Goal: Transaction & Acquisition: Purchase product/service

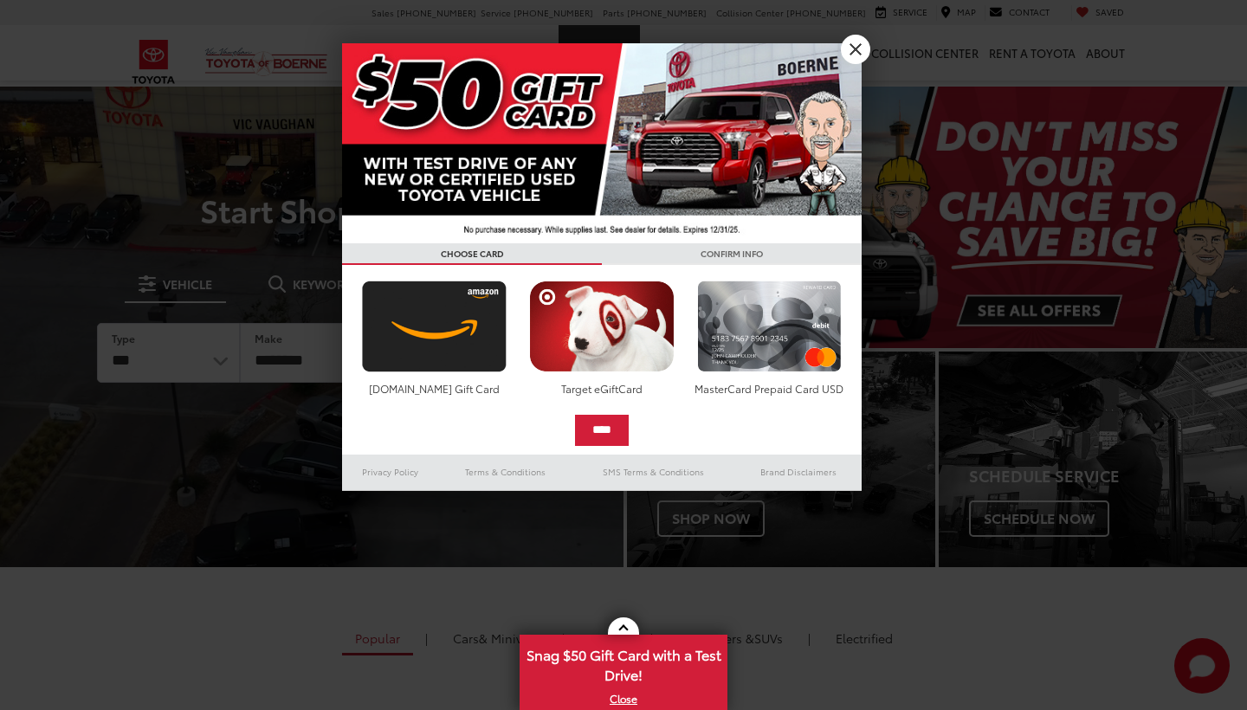
click at [585, 243] on h3 "CHOOSE CARD" at bounding box center [472, 254] width 260 height 22
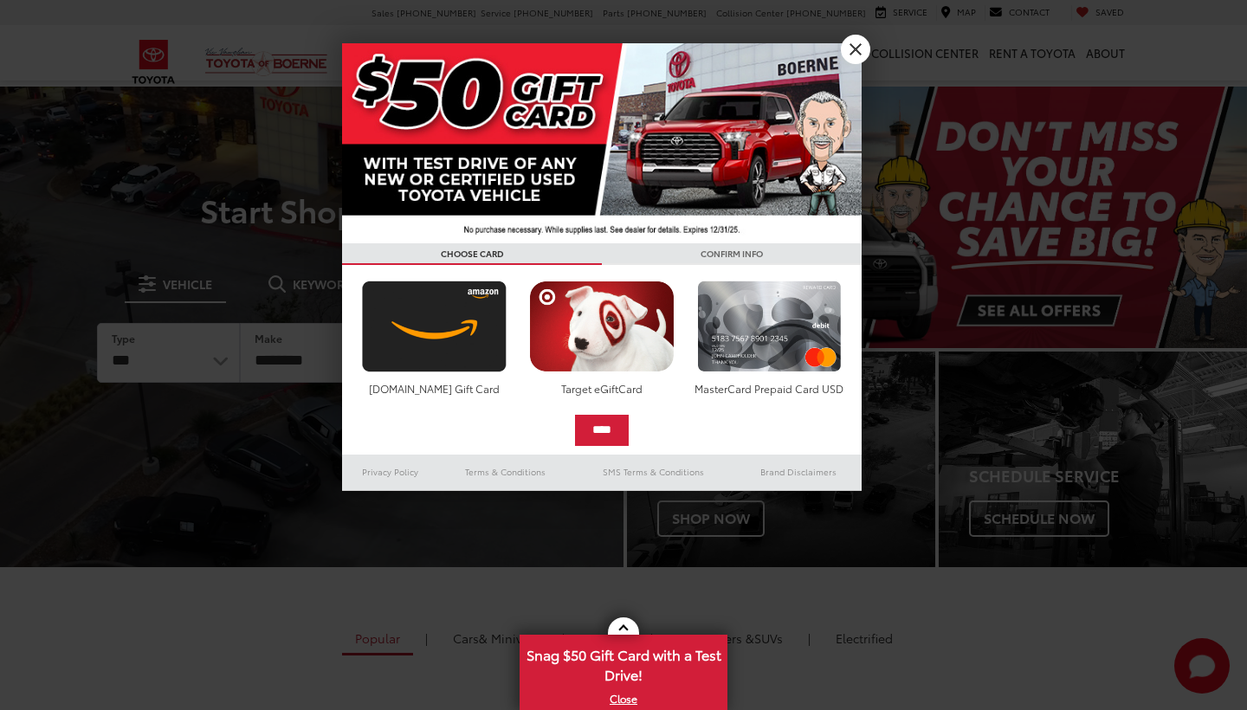
click at [857, 43] on link "X" at bounding box center [855, 49] width 29 height 29
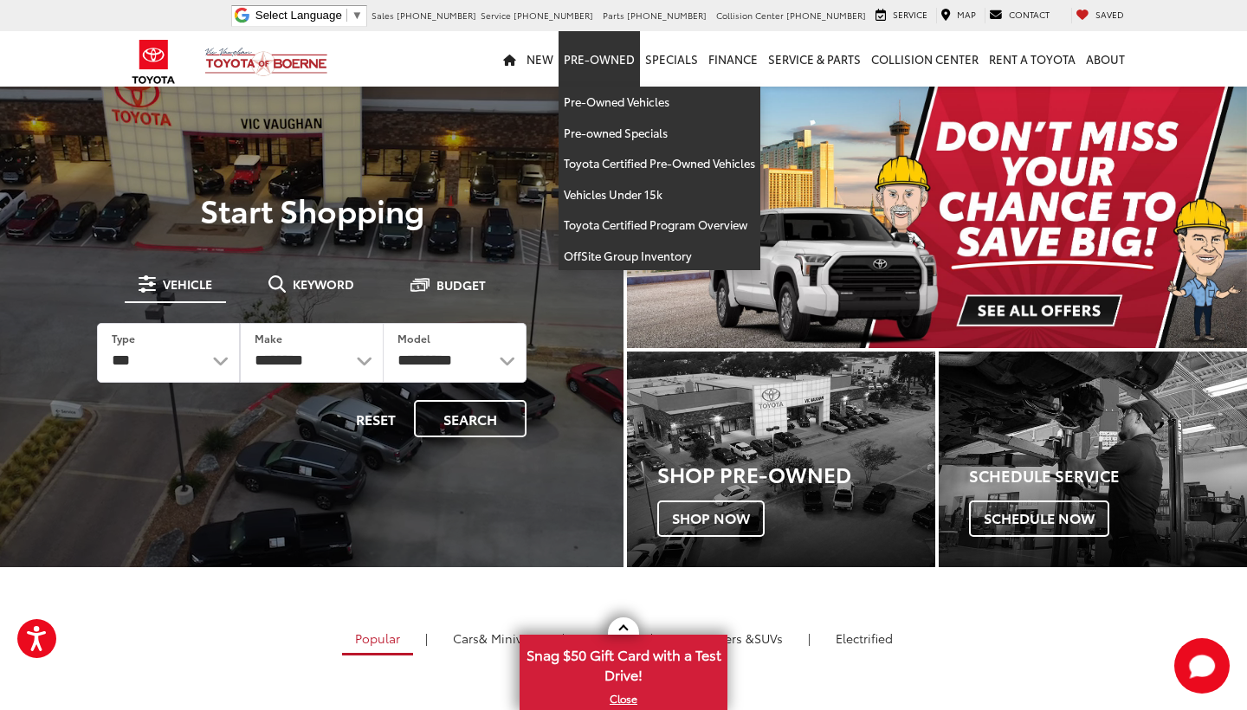
click at [614, 48] on link "Pre-Owned" at bounding box center [599, 58] width 81 height 55
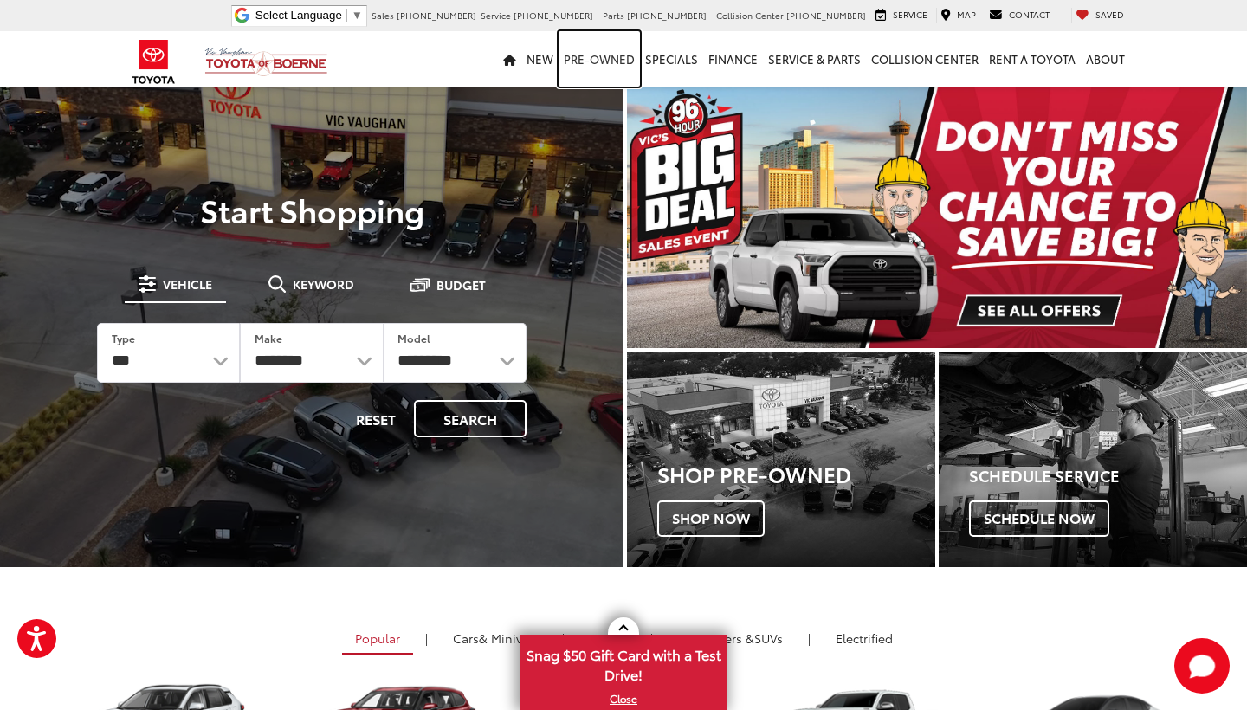
click at [609, 68] on link "Pre-Owned" at bounding box center [599, 58] width 81 height 55
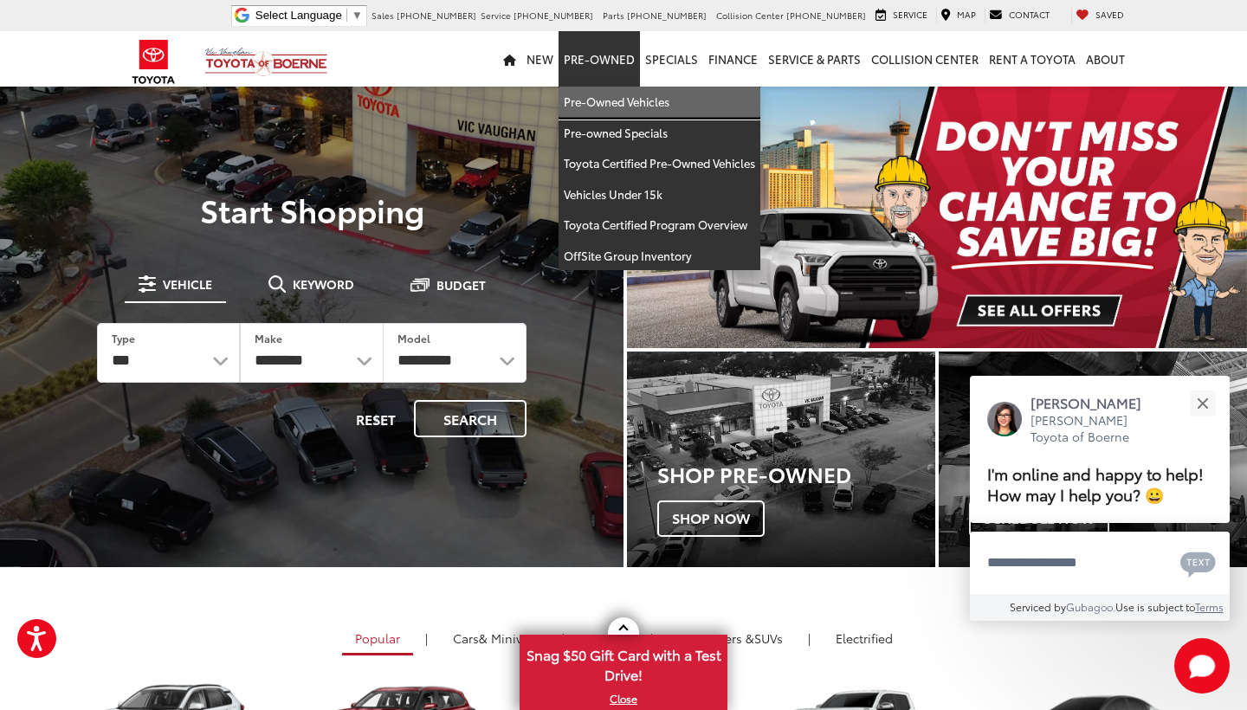
click at [616, 114] on link "Pre-Owned Vehicles" at bounding box center [660, 102] width 202 height 31
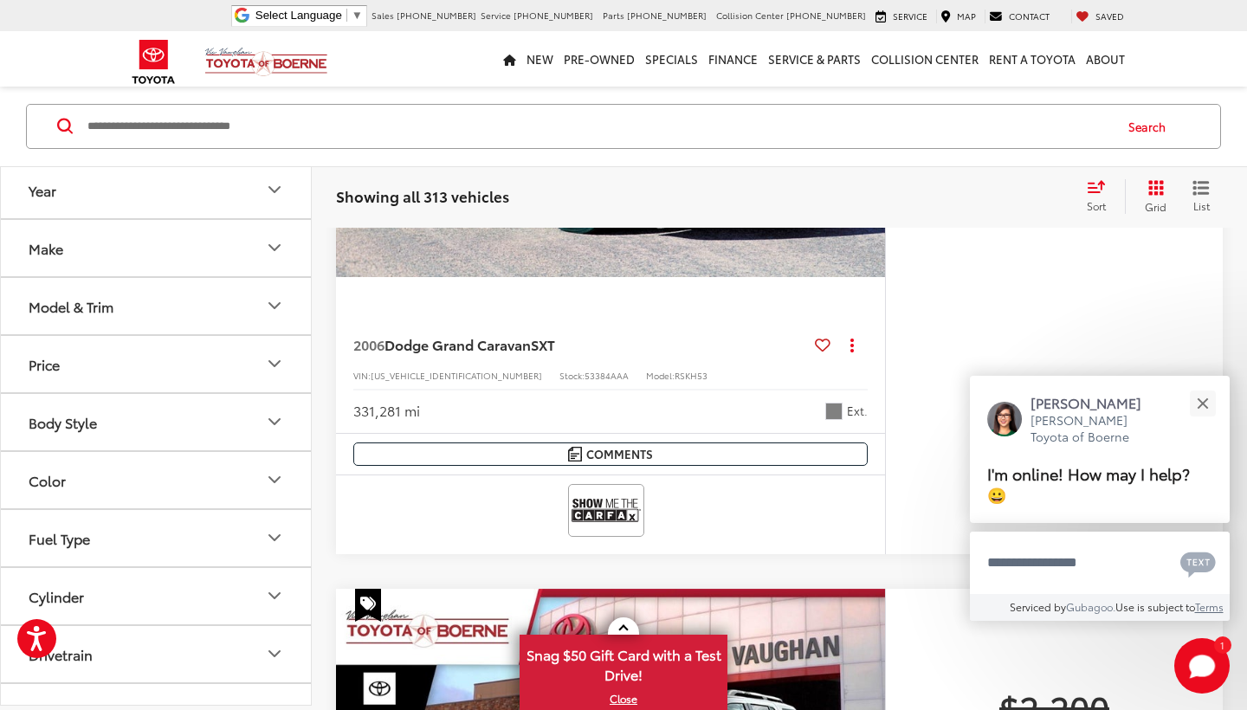
scroll to position [518, 0]
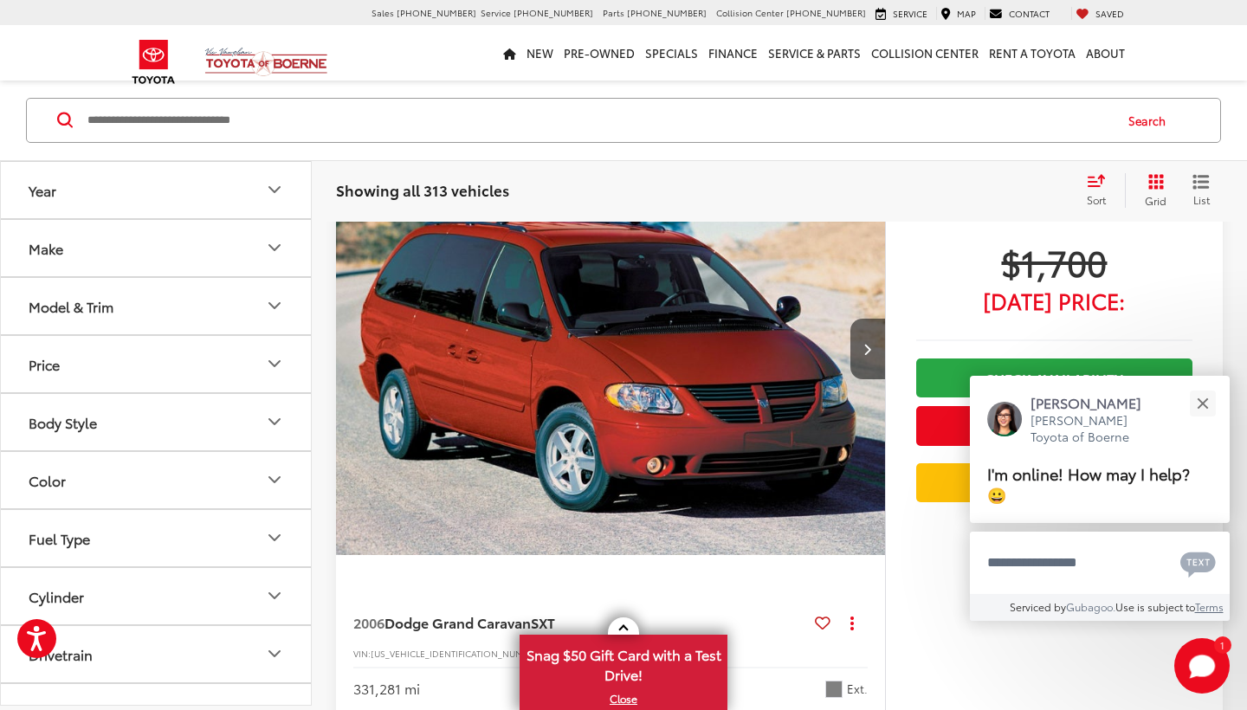
scroll to position [236, 0]
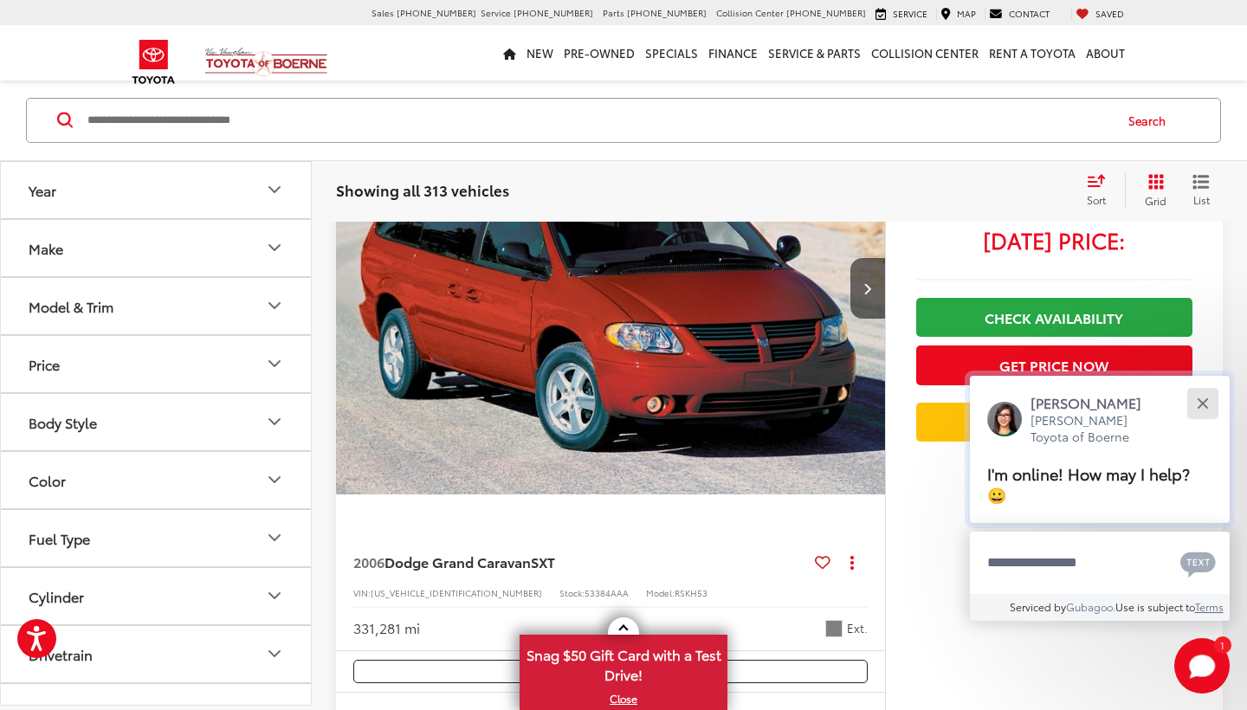
click at [1202, 399] on button "Close" at bounding box center [1202, 403] width 37 height 37
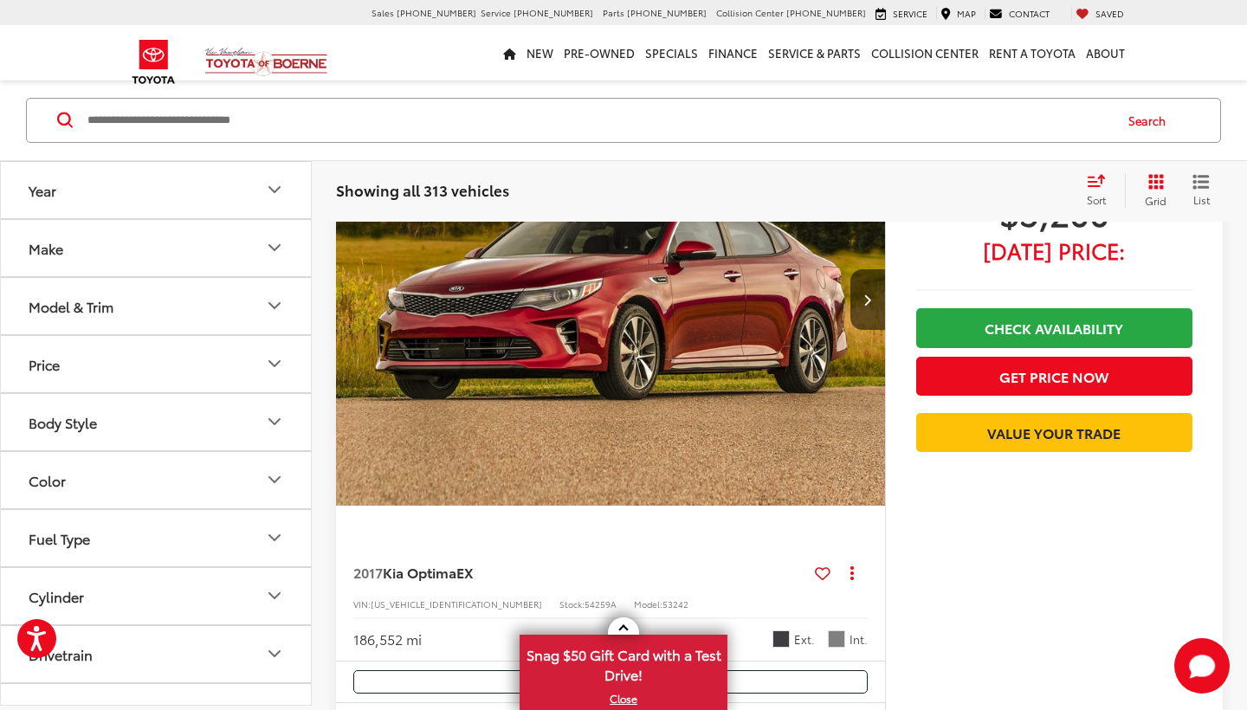
scroll to position [8436, 0]
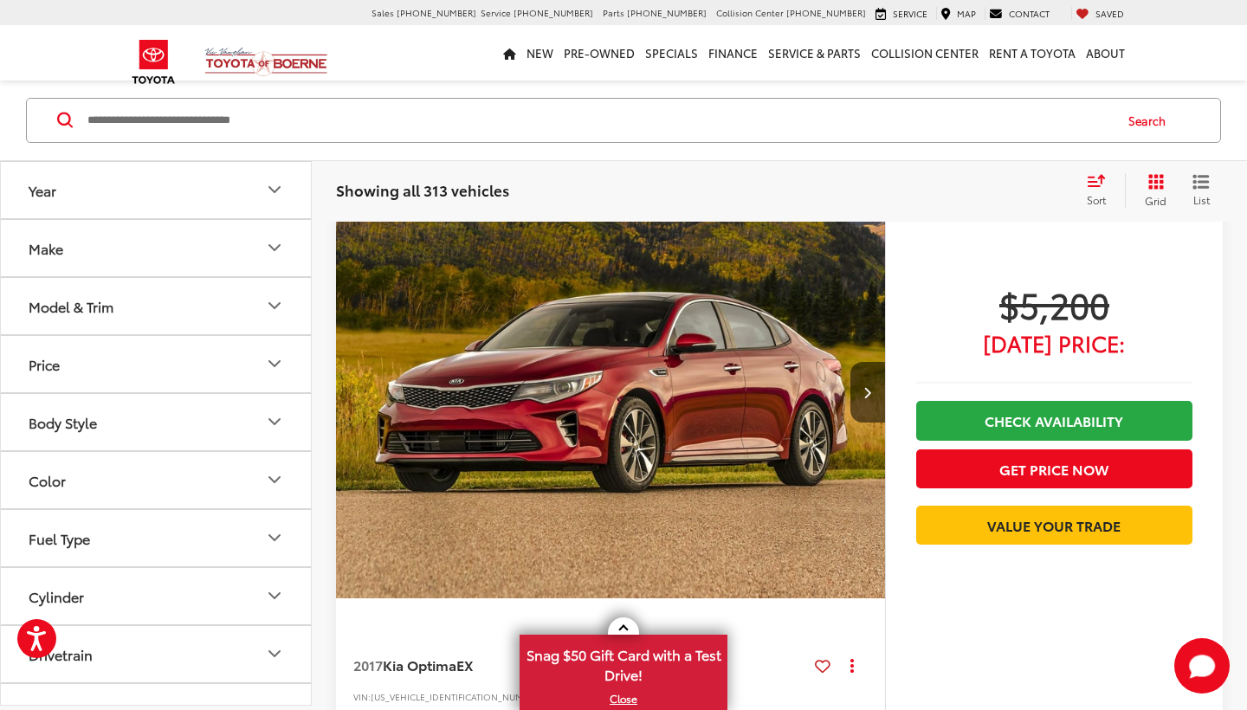
click at [245, 407] on button "Body Style" at bounding box center [157, 422] width 312 height 56
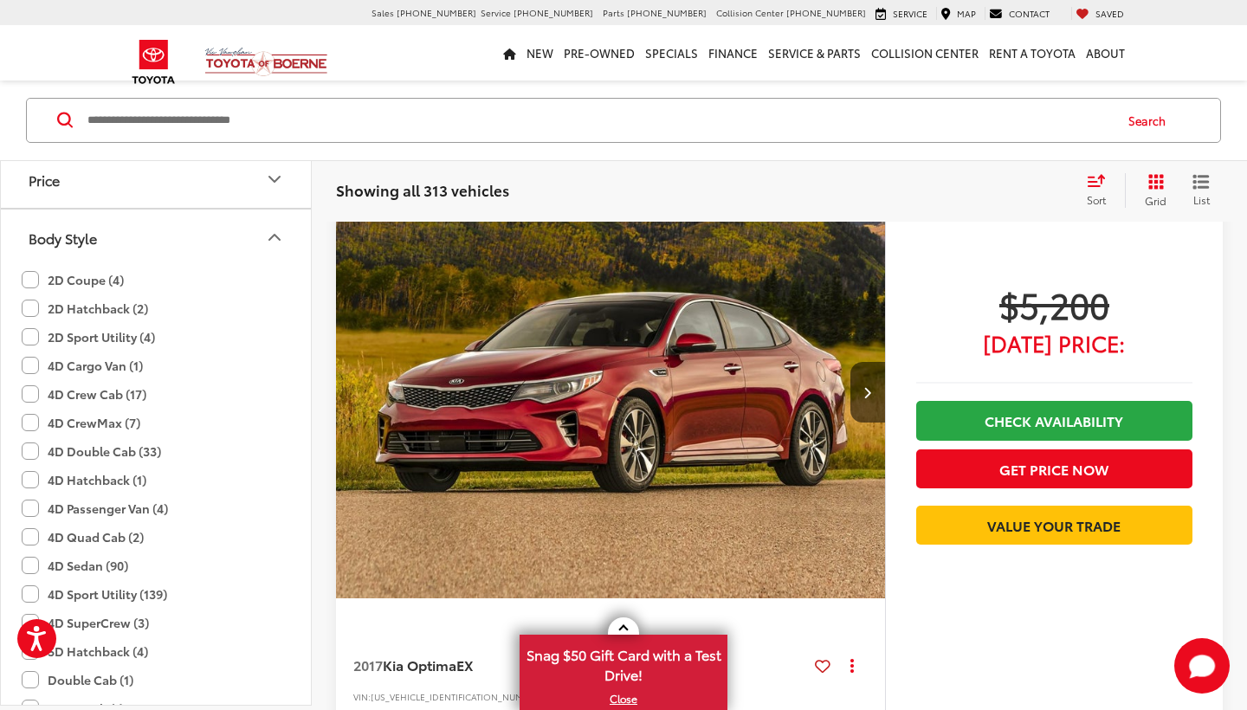
scroll to position [182, 0]
click at [145, 238] on button "Body Style" at bounding box center [157, 240] width 312 height 56
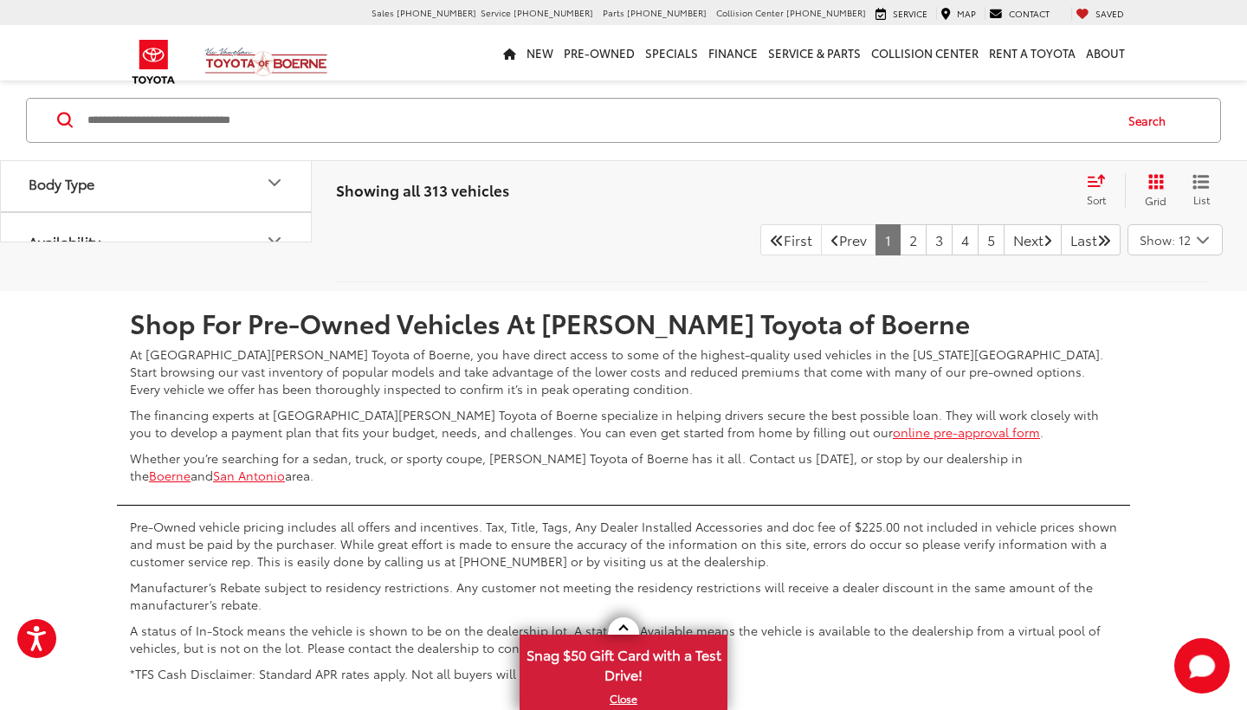
scroll to position [9078, 0]
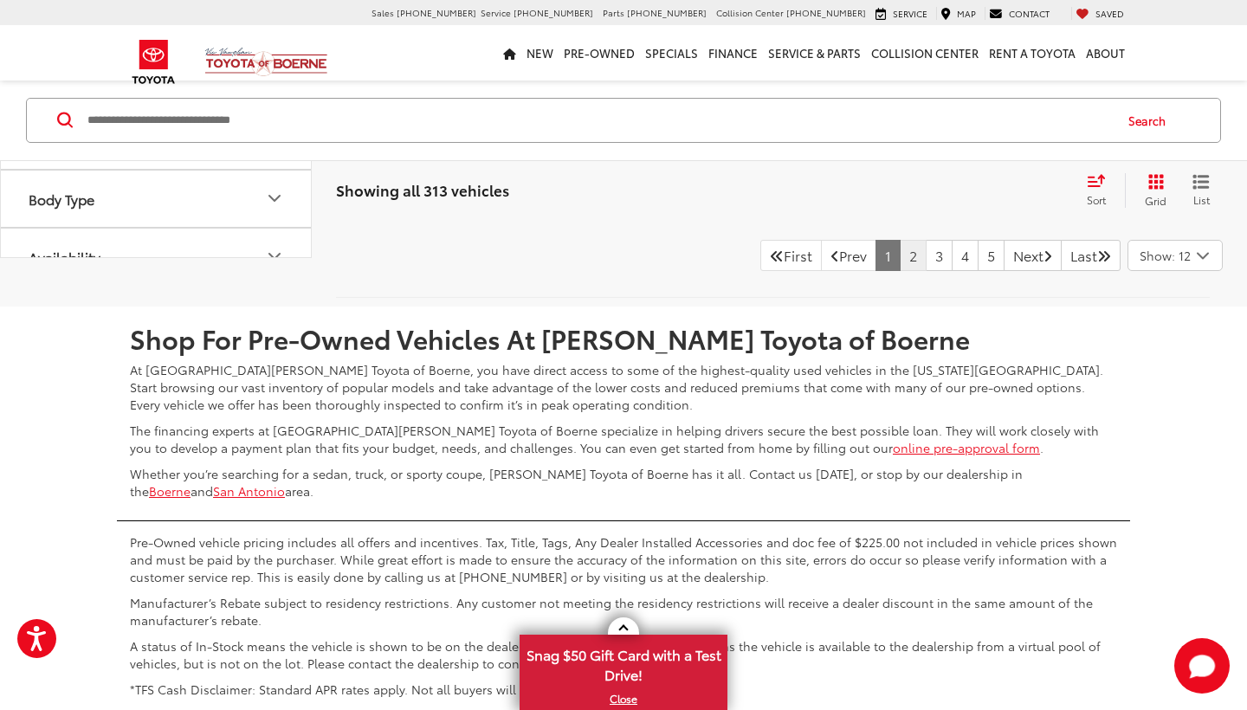
click at [900, 271] on link "2" at bounding box center [913, 255] width 27 height 31
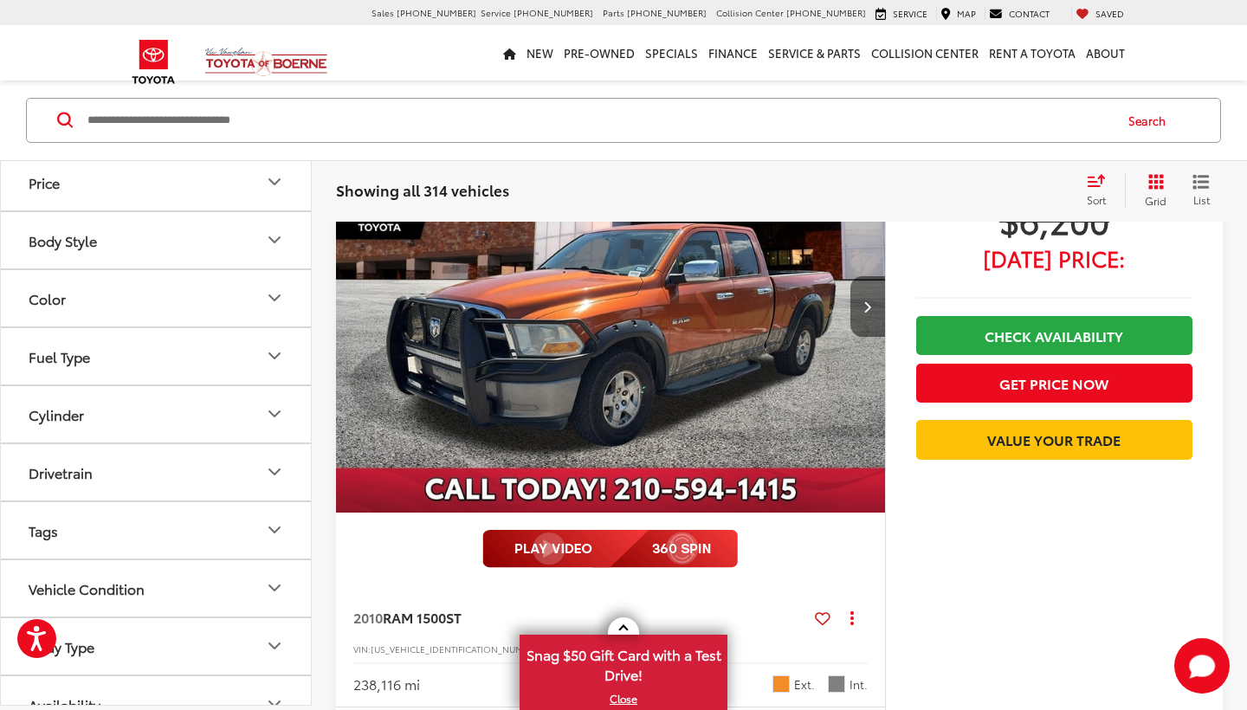
scroll to position [4089, 0]
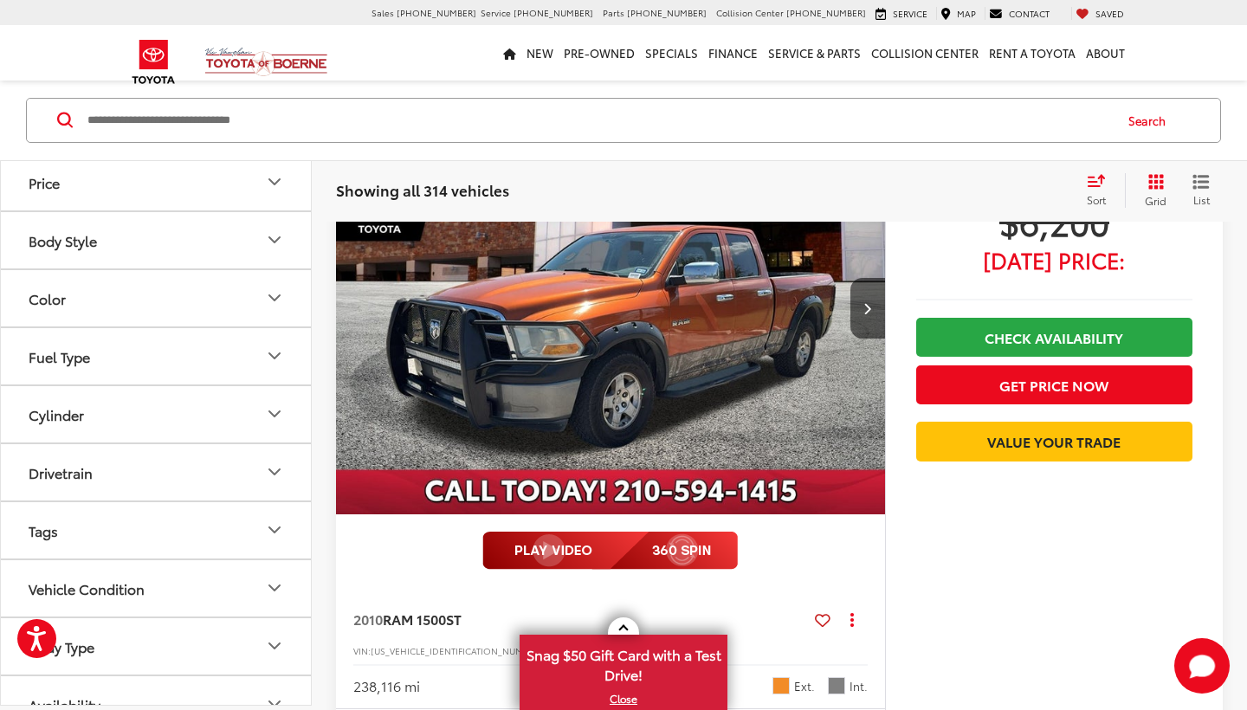
click at [719, 333] on img "2010 RAM 1500 ST 0" at bounding box center [611, 309] width 552 height 414
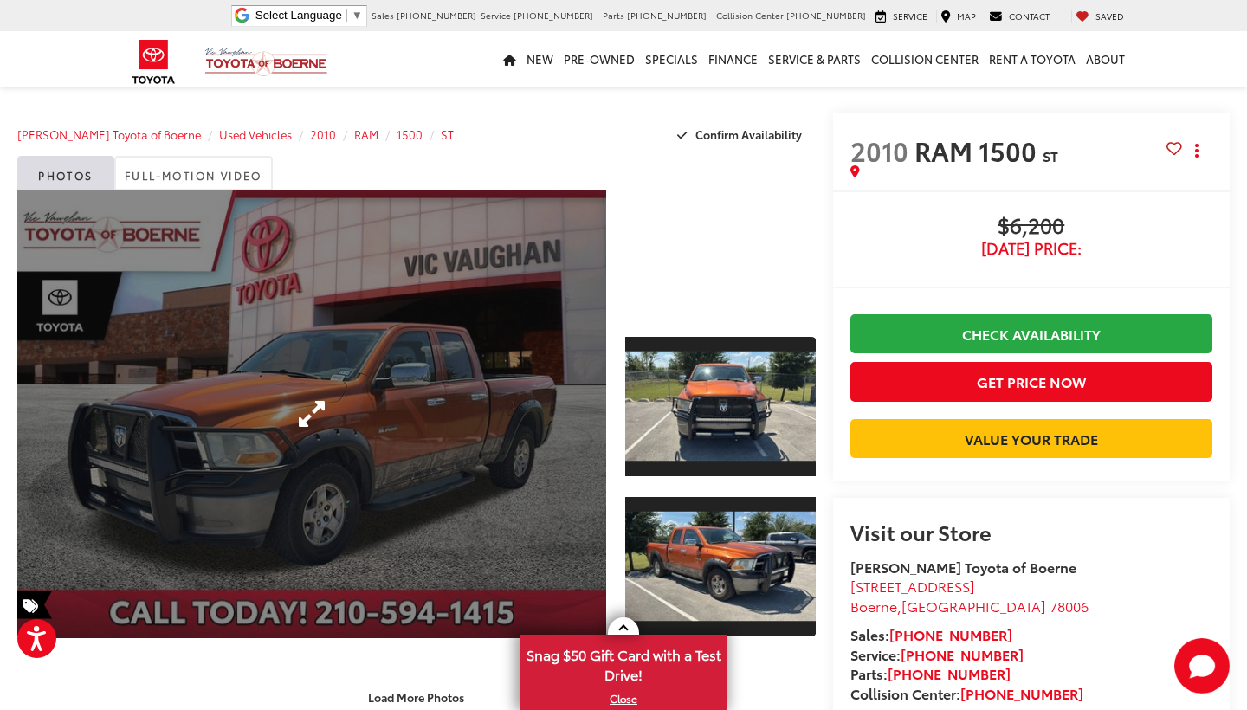
click at [501, 339] on link "Expand Photo 0" at bounding box center [311, 415] width 589 height 448
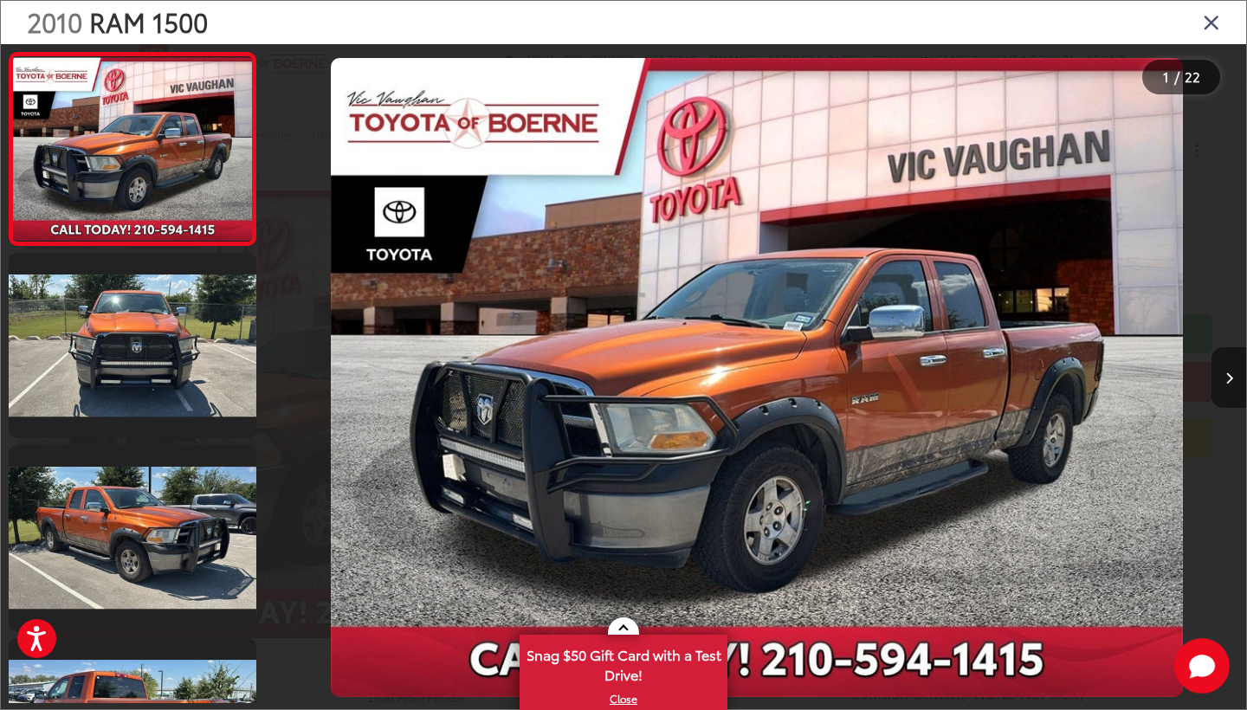
click at [1219, 377] on button "Next image" at bounding box center [1229, 377] width 35 height 61
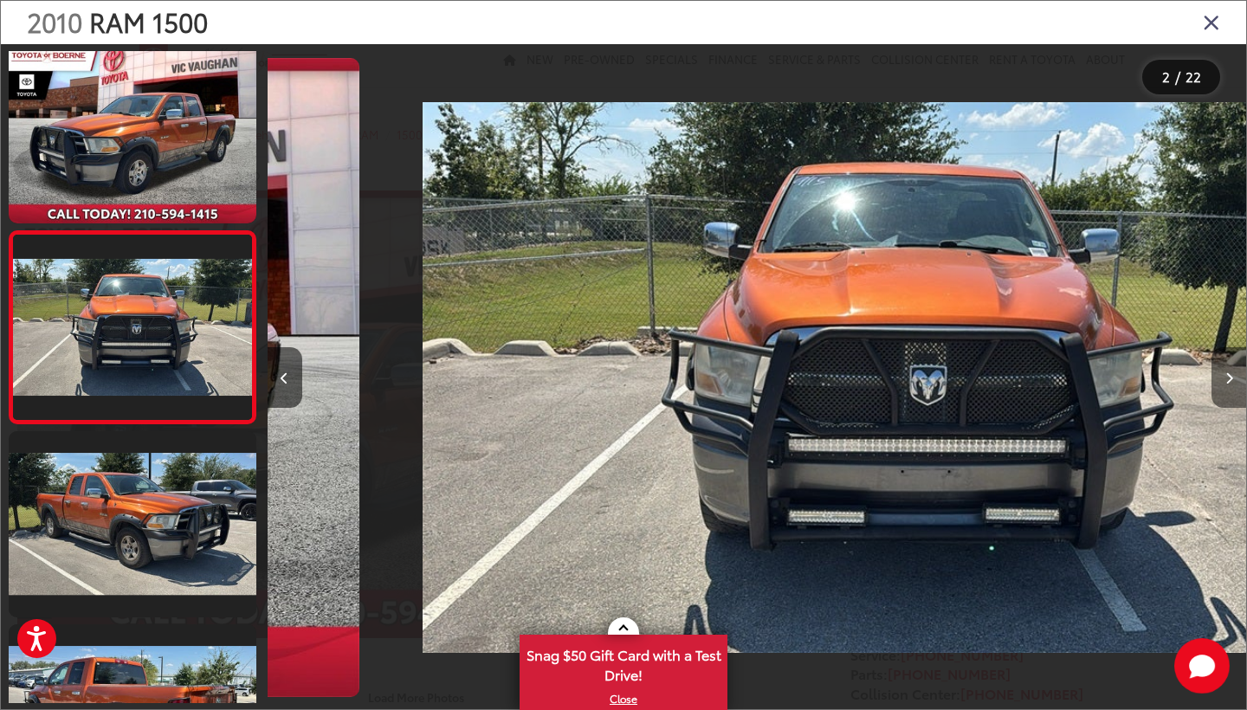
scroll to position [0, 979]
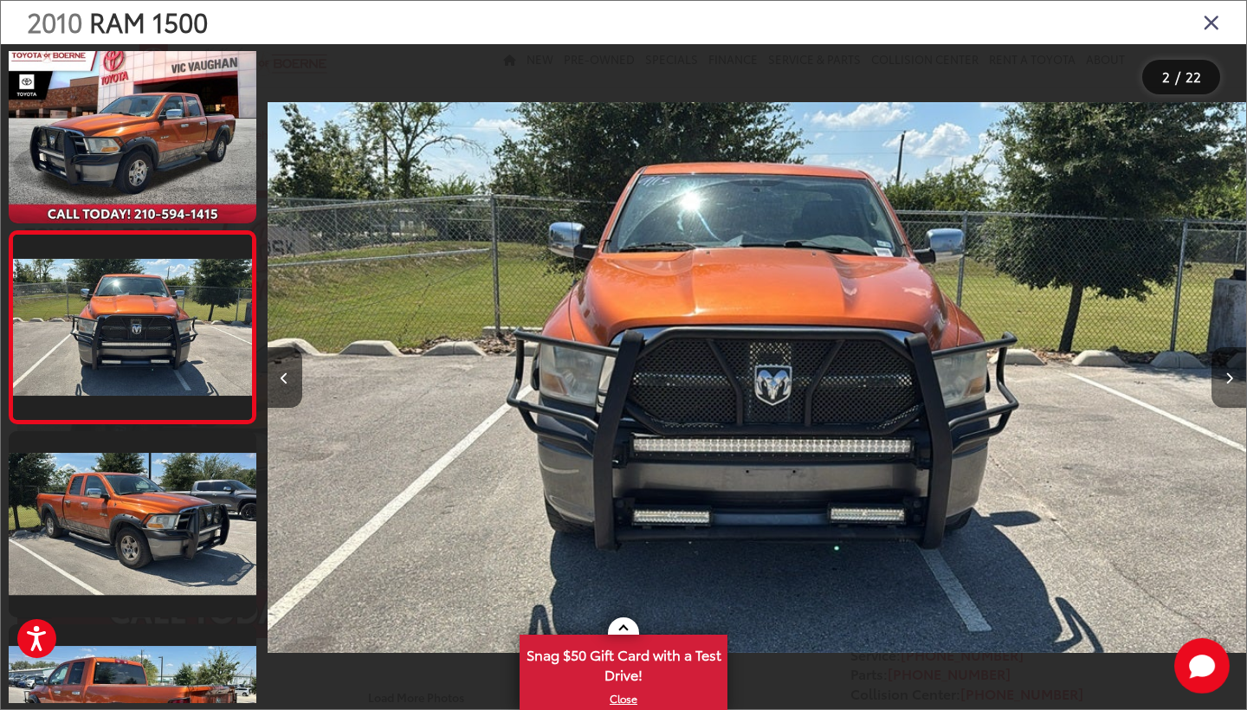
click at [1219, 377] on button "Next image" at bounding box center [1229, 377] width 35 height 61
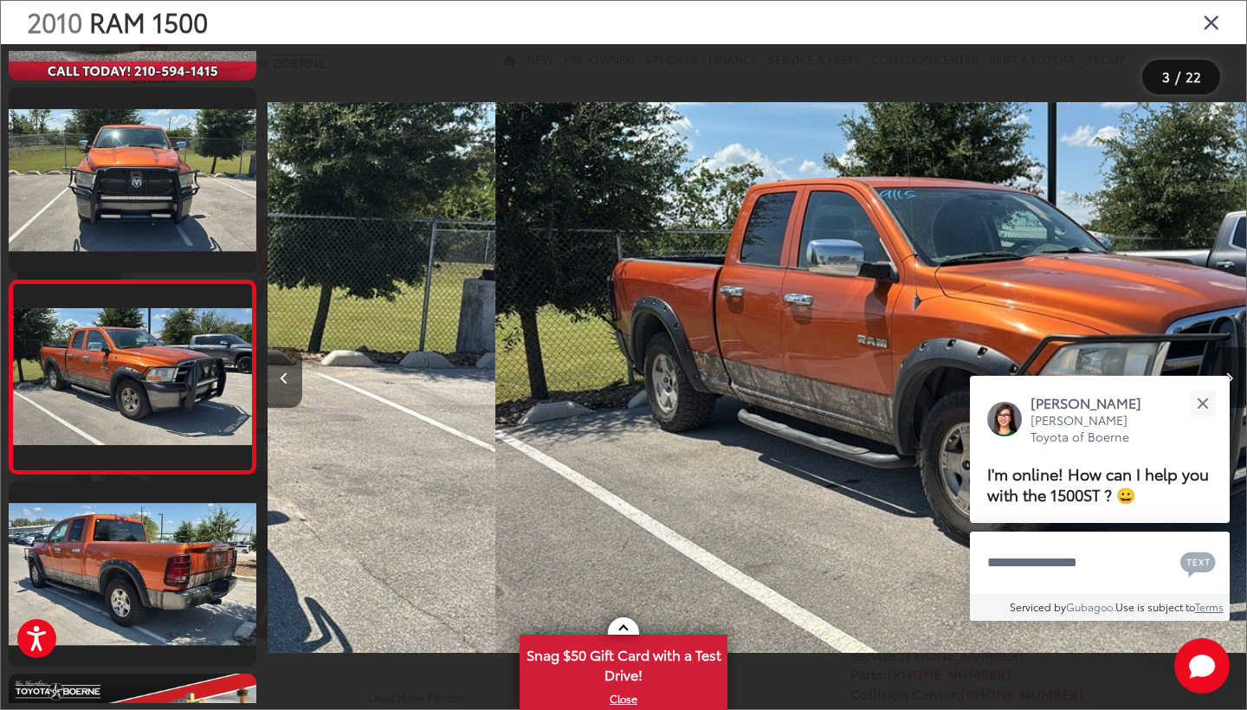
scroll to position [206, 0]
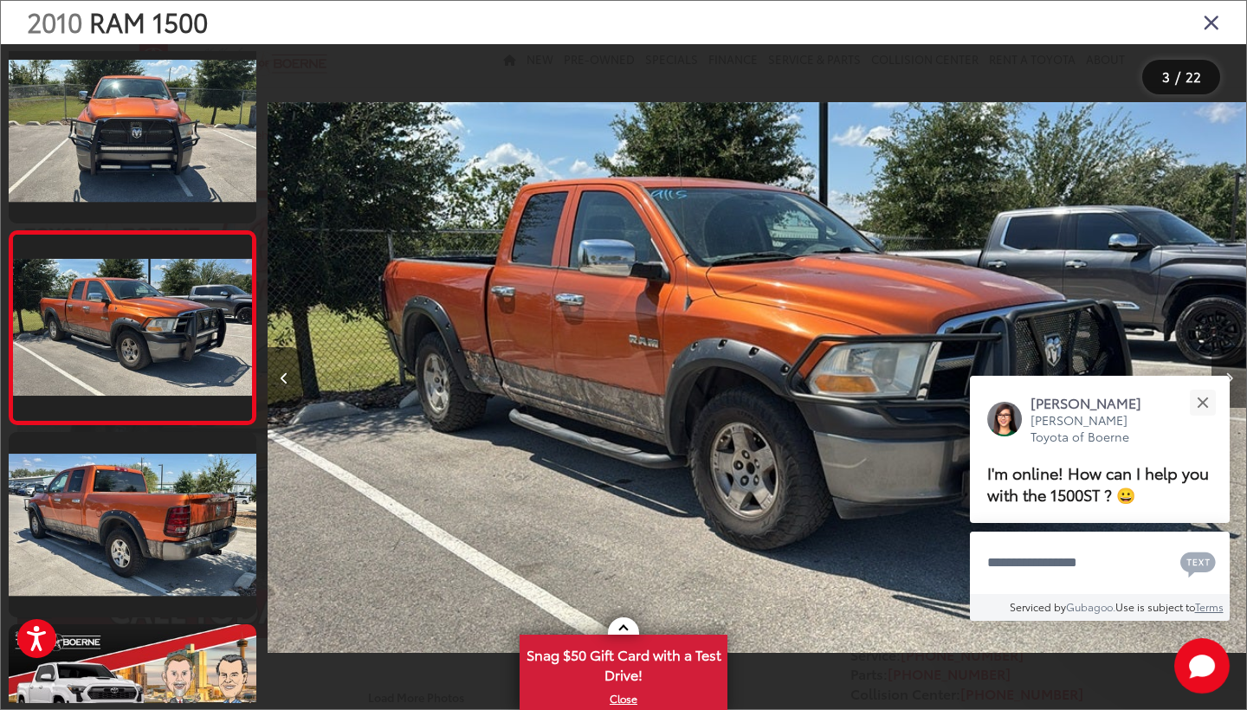
click at [1219, 377] on button "Next image" at bounding box center [1229, 377] width 35 height 61
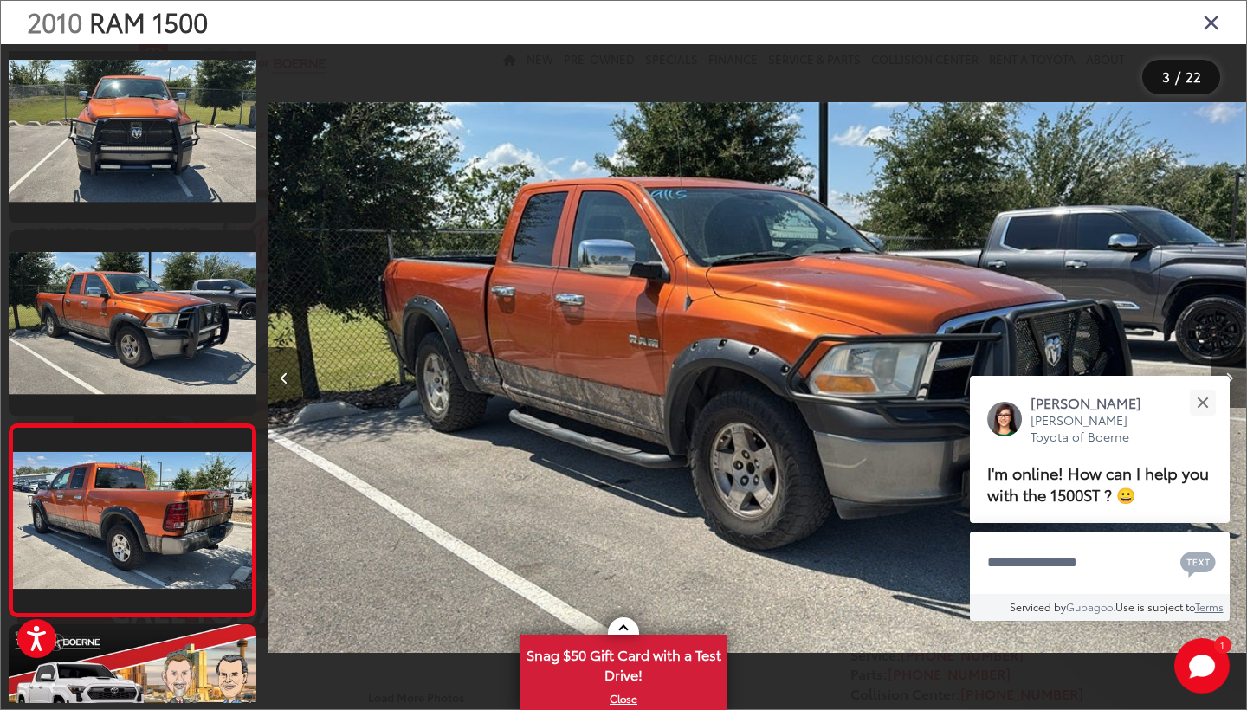
scroll to position [399, 0]
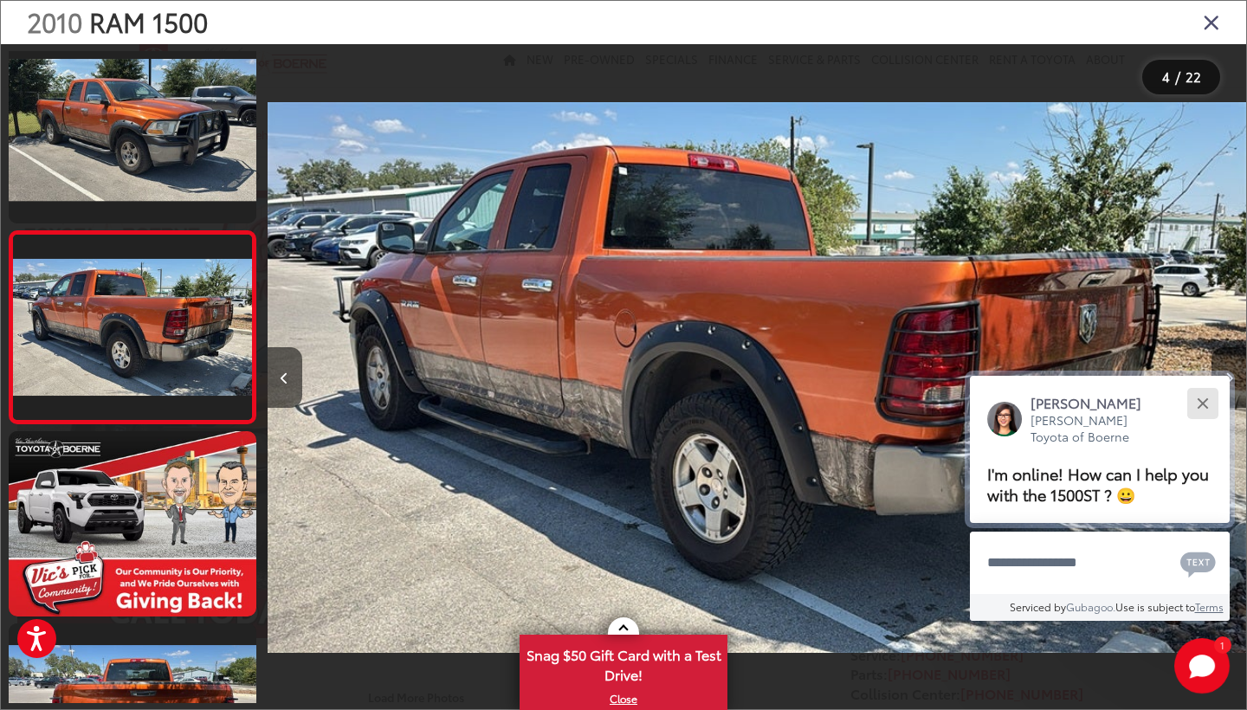
click at [1211, 406] on button "Close" at bounding box center [1202, 403] width 37 height 37
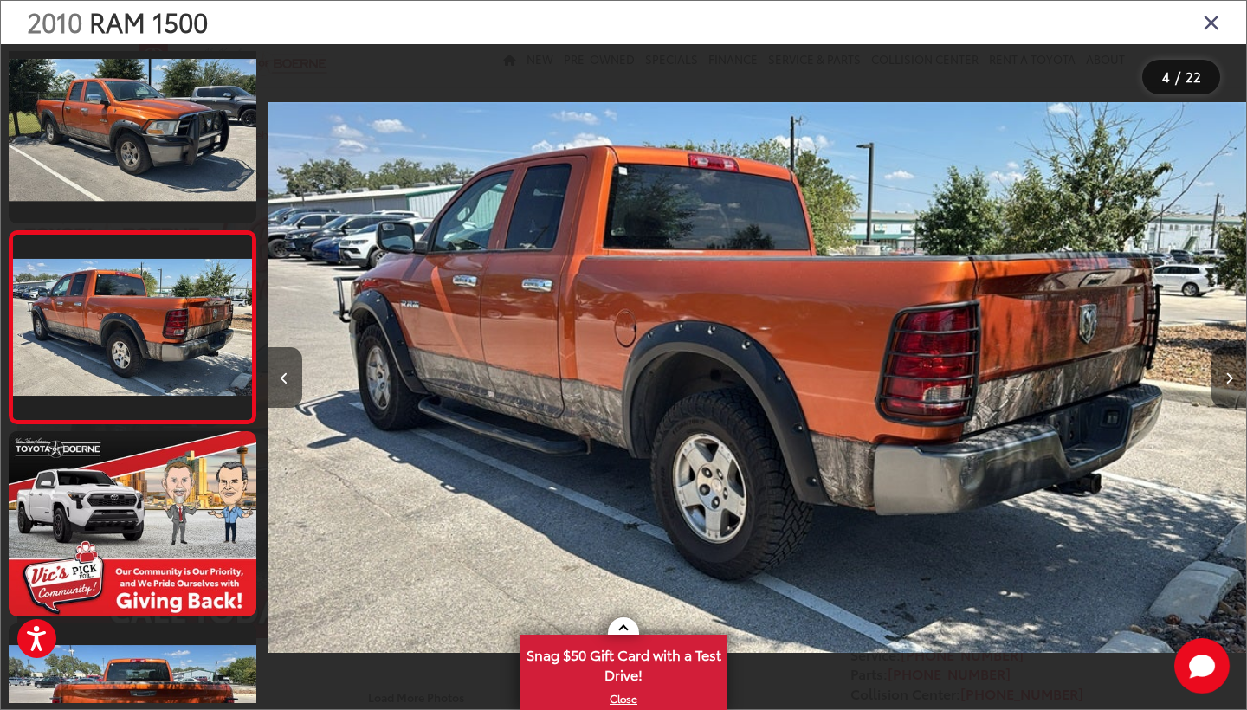
click at [1234, 378] on button "Next image" at bounding box center [1229, 377] width 35 height 61
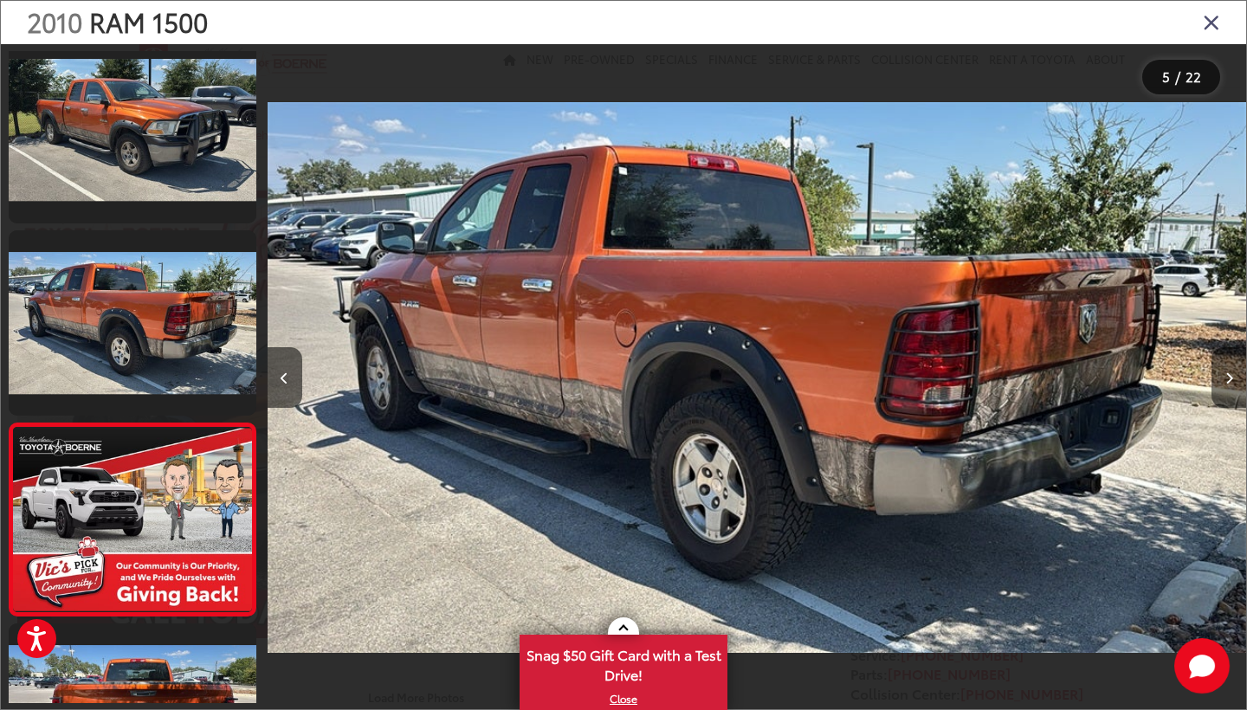
scroll to position [591, 0]
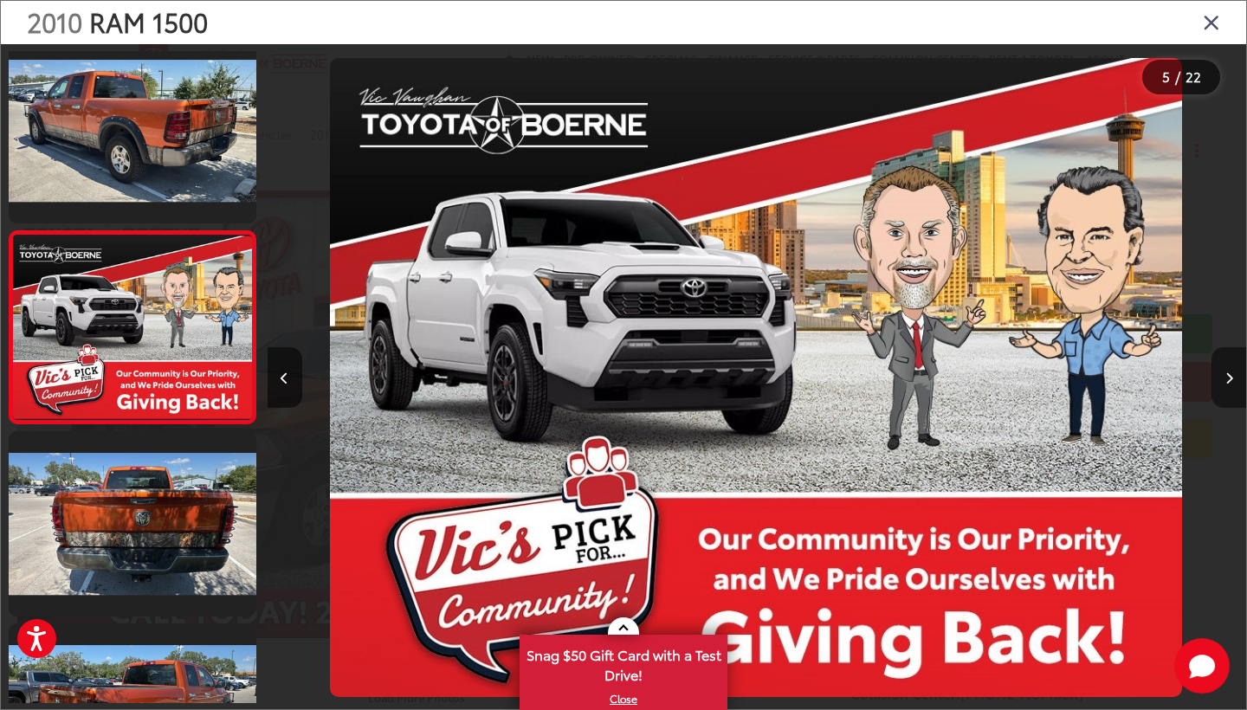
click at [1234, 378] on button "Next image" at bounding box center [1229, 377] width 35 height 61
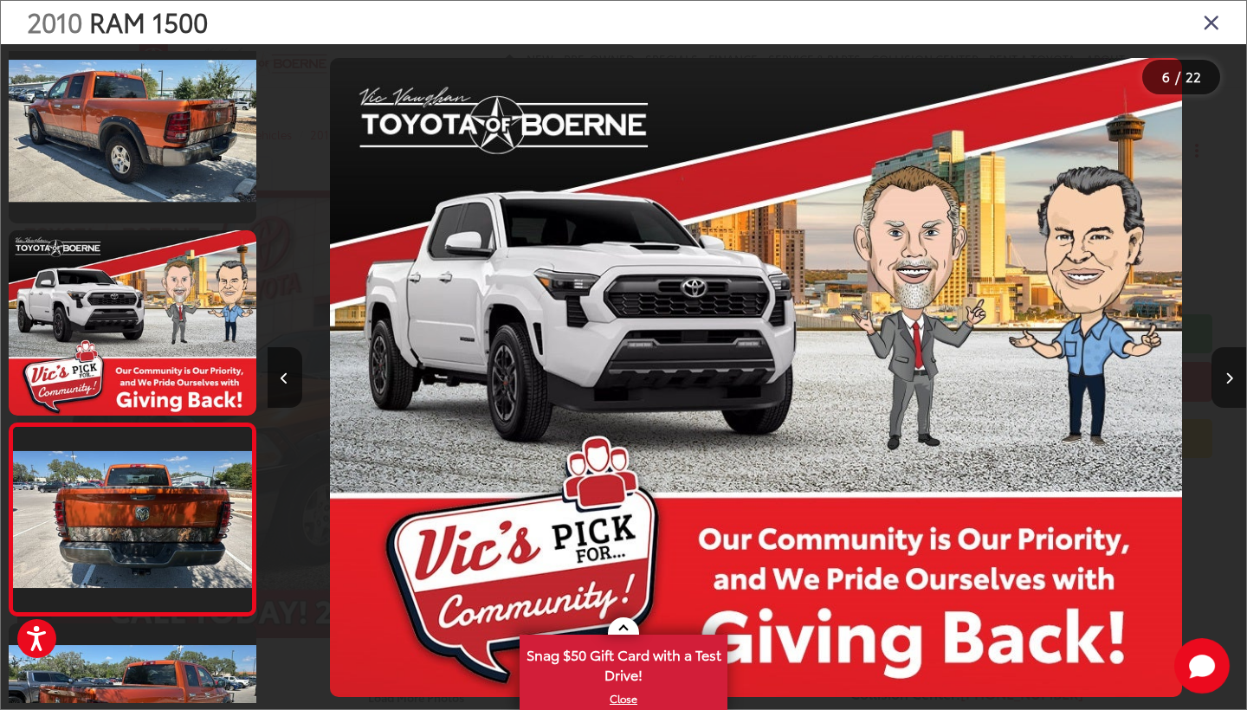
scroll to position [784, 0]
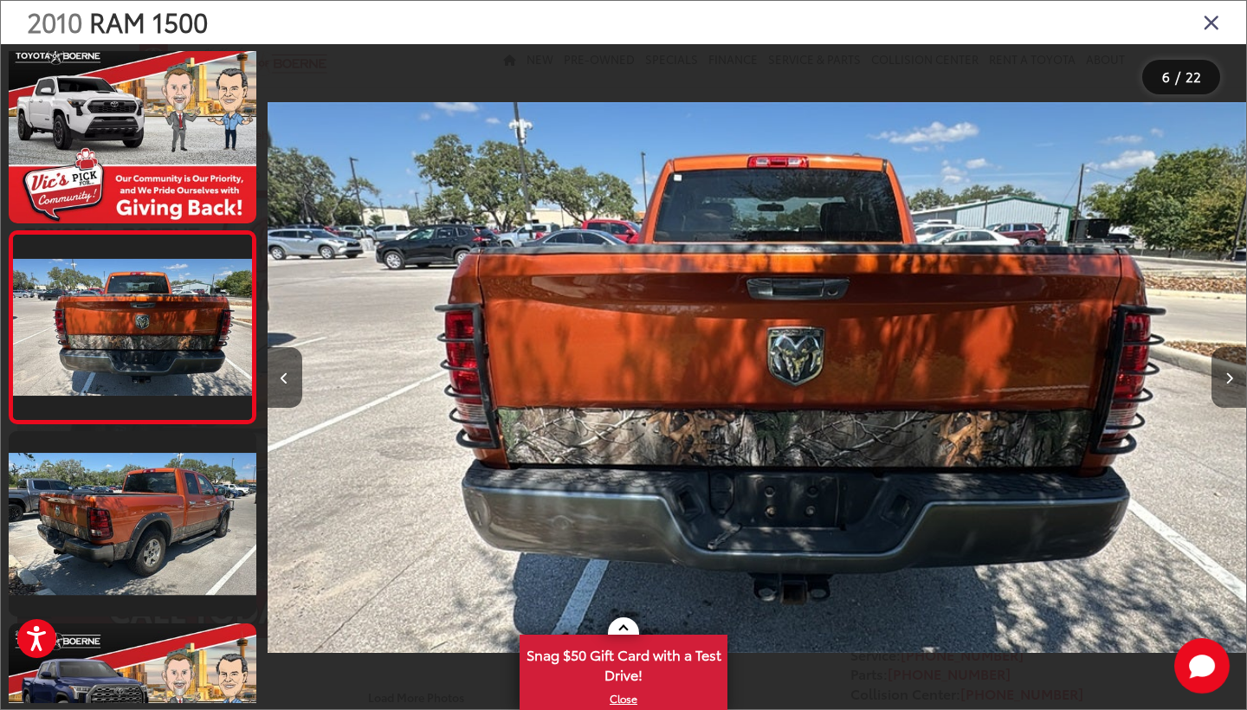
click at [1234, 378] on button "Next image" at bounding box center [1229, 377] width 35 height 61
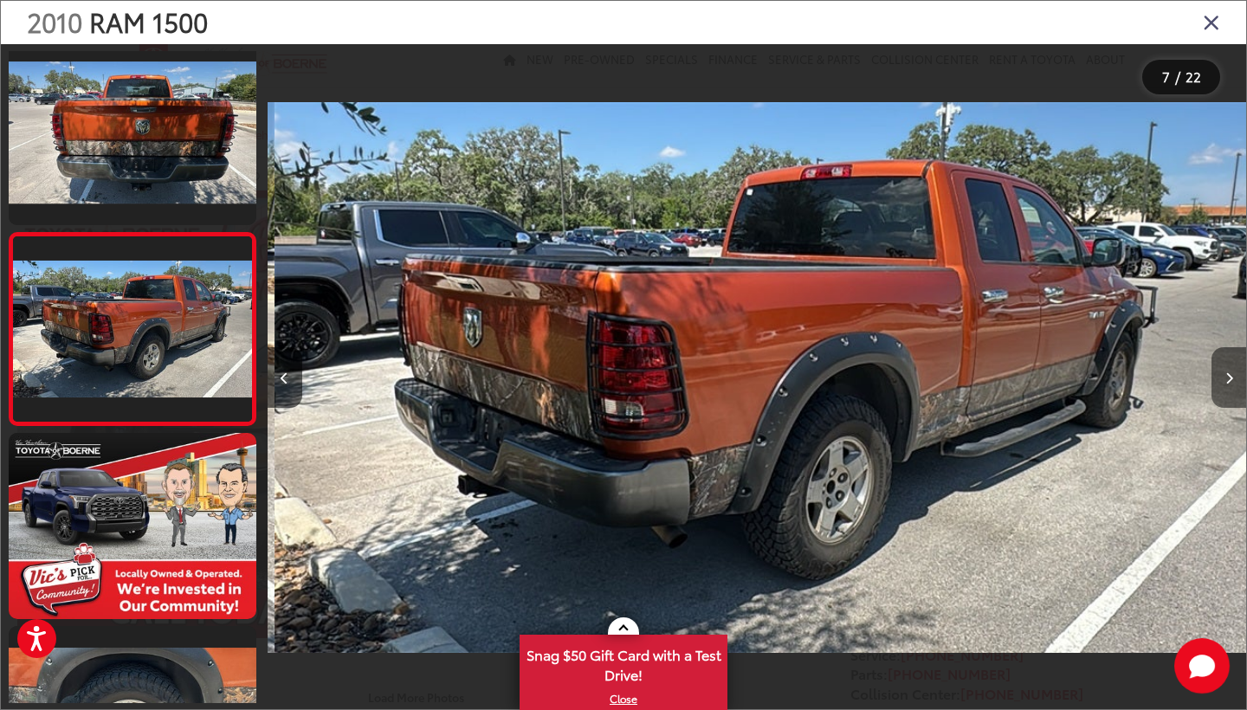
scroll to position [976, 0]
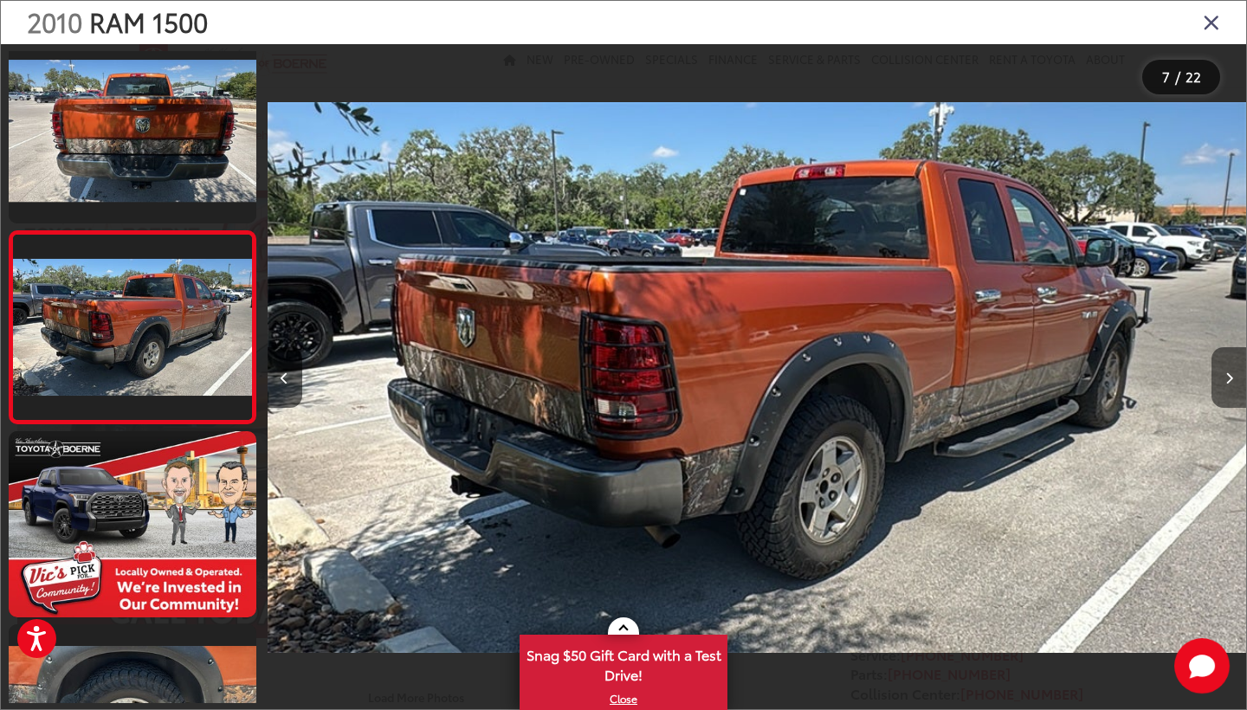
click at [1234, 378] on button "Next image" at bounding box center [1229, 377] width 35 height 61
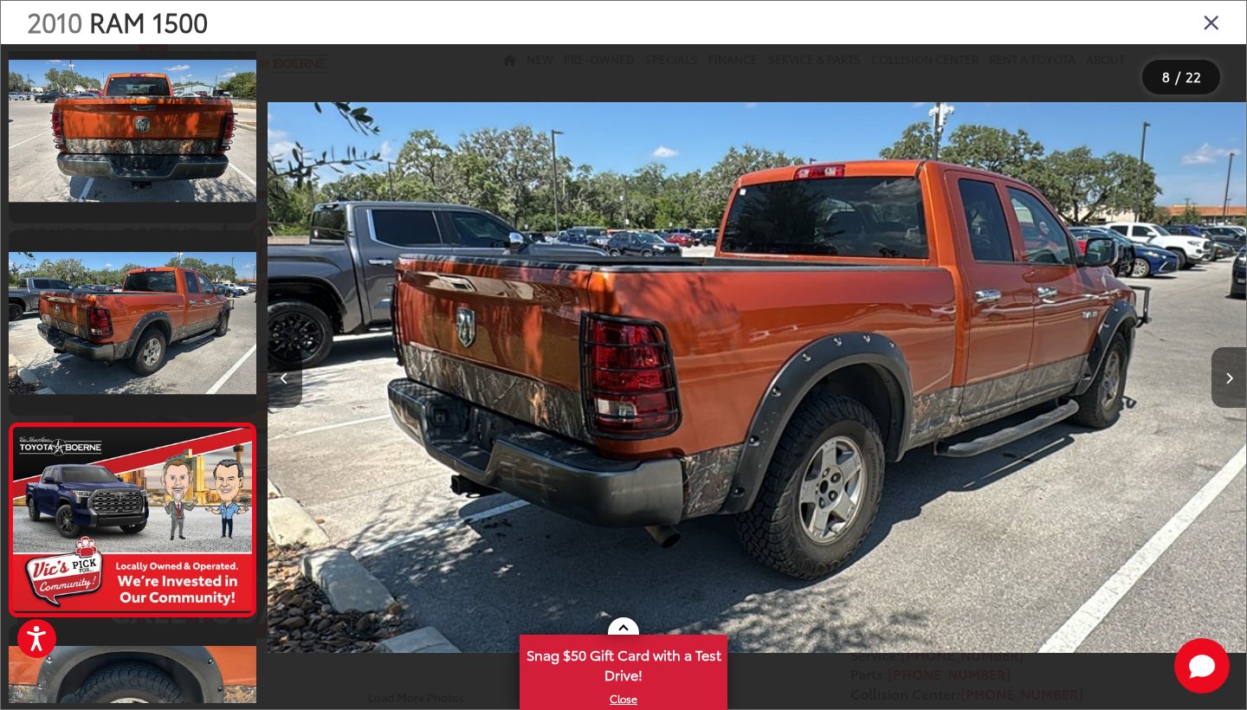
scroll to position [1168, 0]
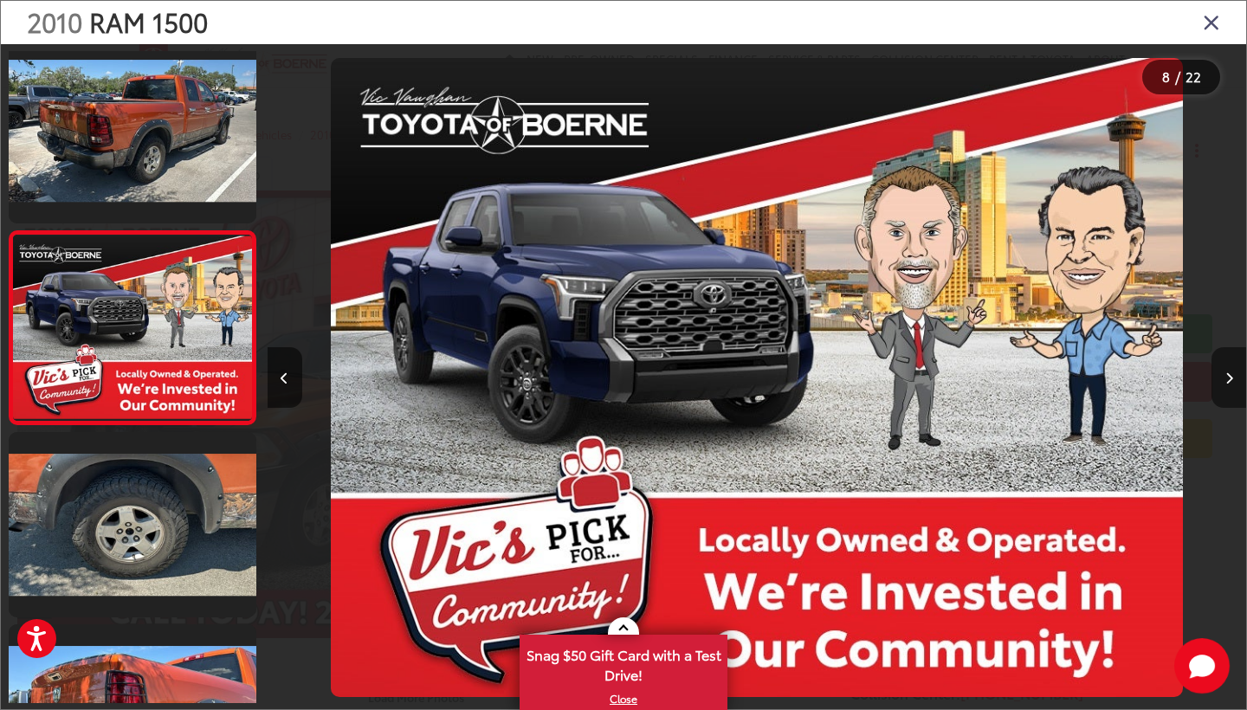
click at [1234, 378] on button "Next image" at bounding box center [1229, 377] width 35 height 61
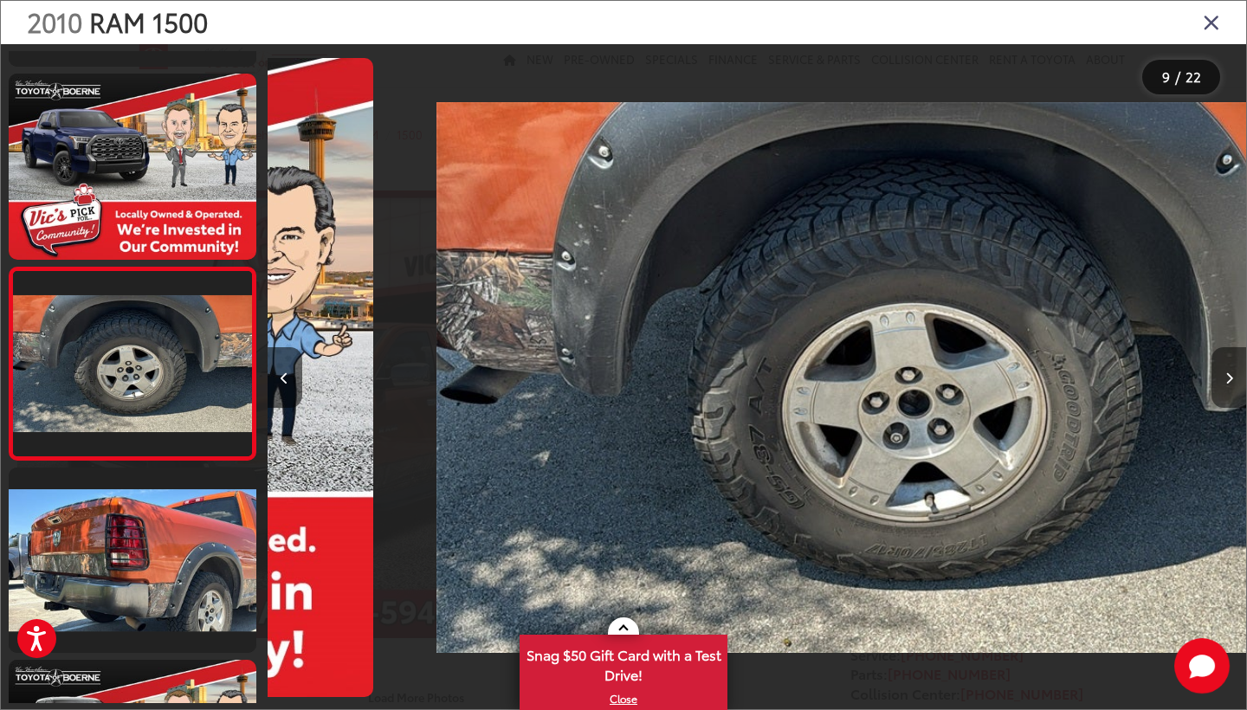
scroll to position [1361, 0]
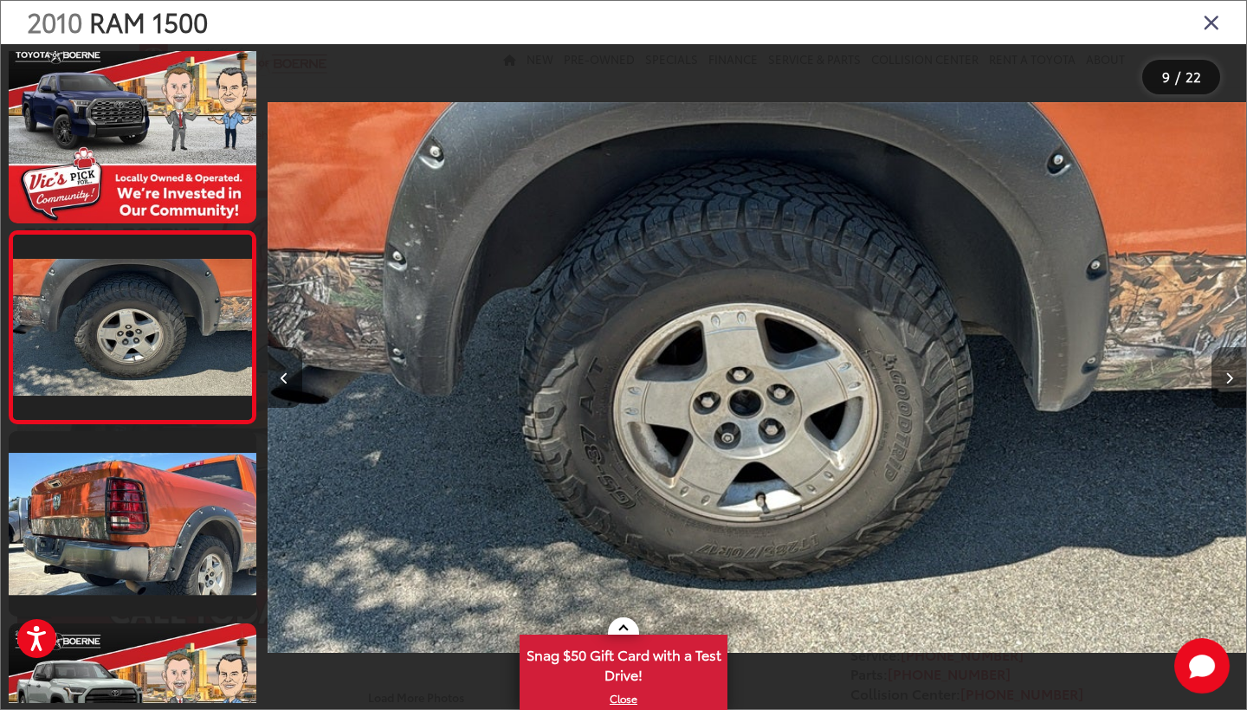
click at [1234, 378] on button "Next image" at bounding box center [1229, 377] width 35 height 61
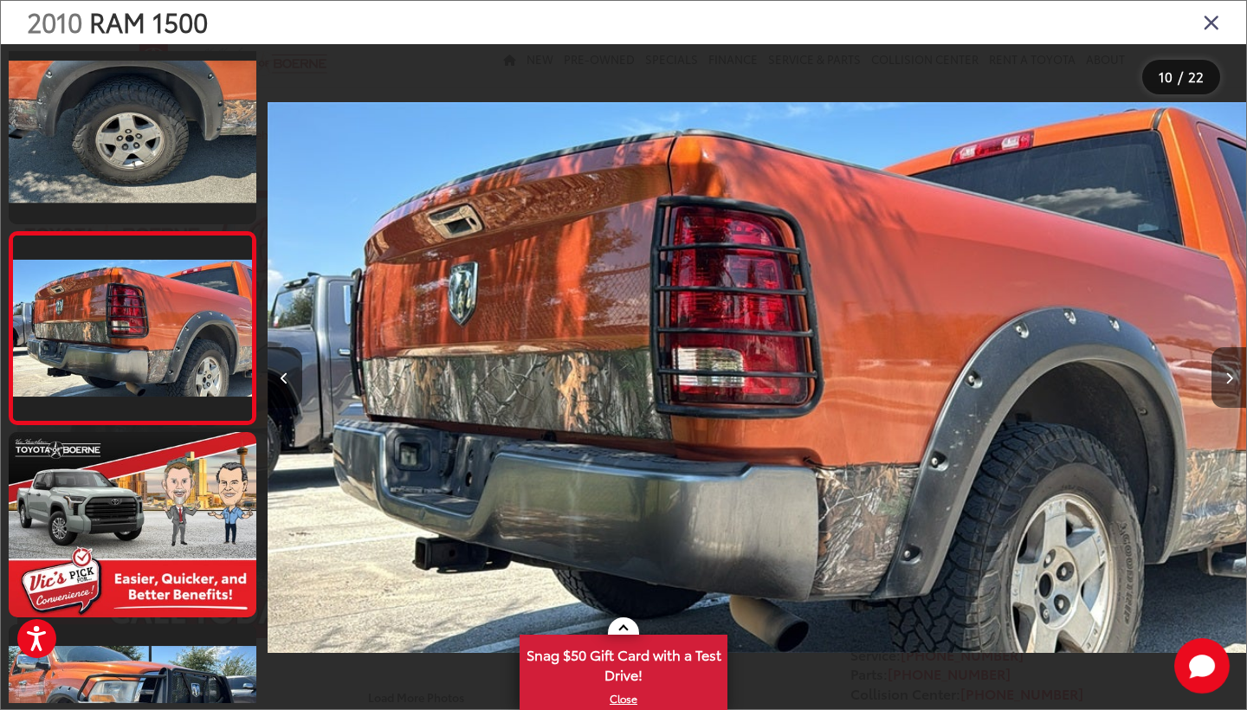
scroll to position [0, 0]
click at [1234, 378] on button "Next image" at bounding box center [1229, 377] width 35 height 61
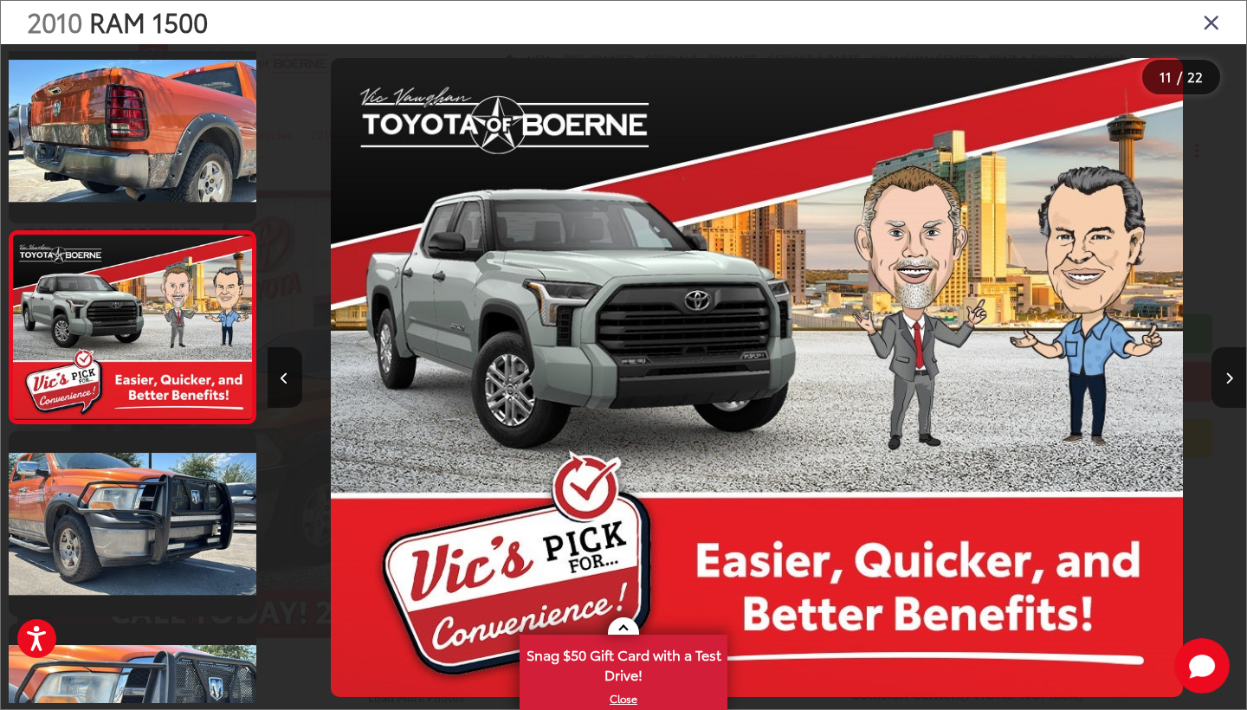
click at [1234, 378] on button "Next image" at bounding box center [1229, 377] width 35 height 61
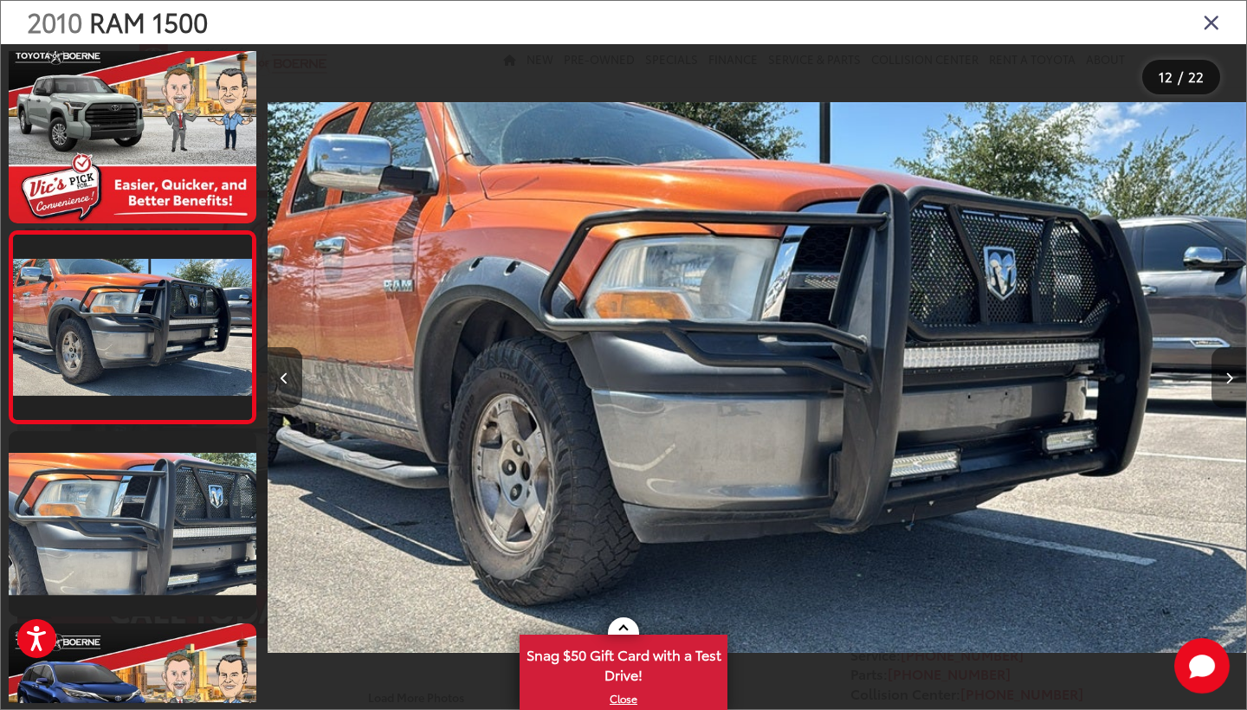
click at [1234, 378] on button "Next image" at bounding box center [1229, 377] width 35 height 61
